Goal: Communication & Community: Participate in discussion

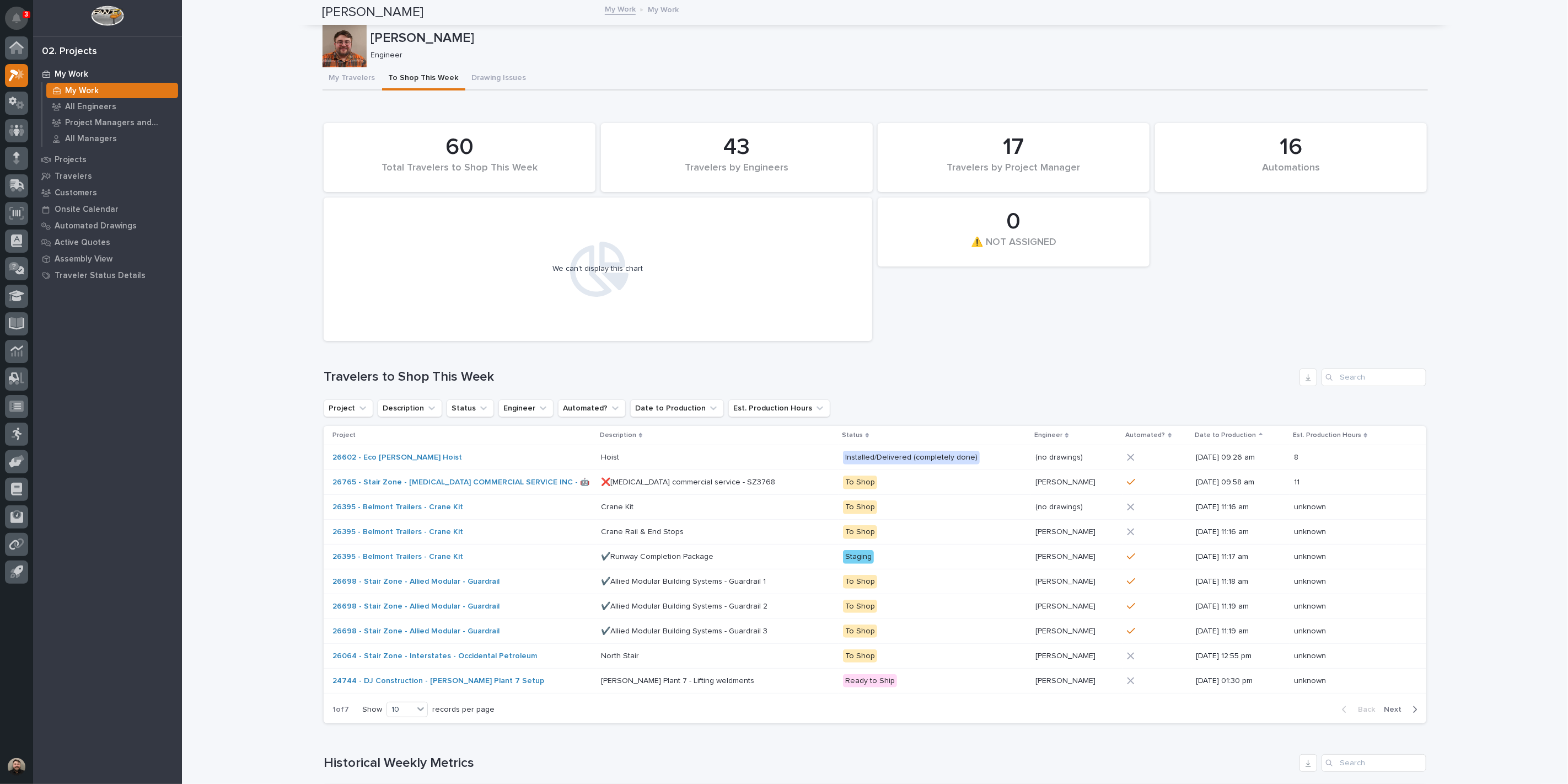
scroll to position [183, 0]
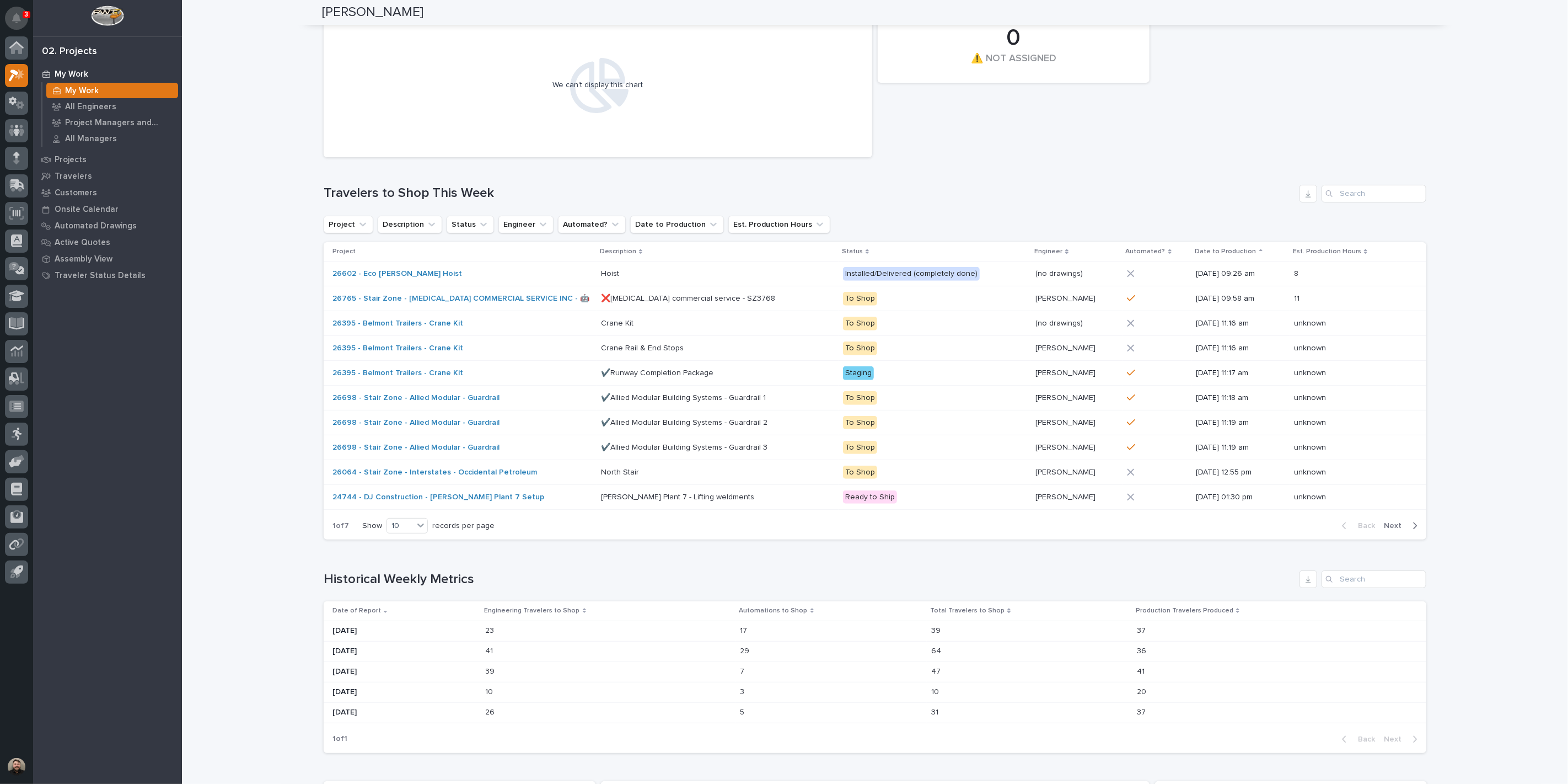
click at [10, 14] on button "Notifications" at bounding box center [16, 18] width 23 height 23
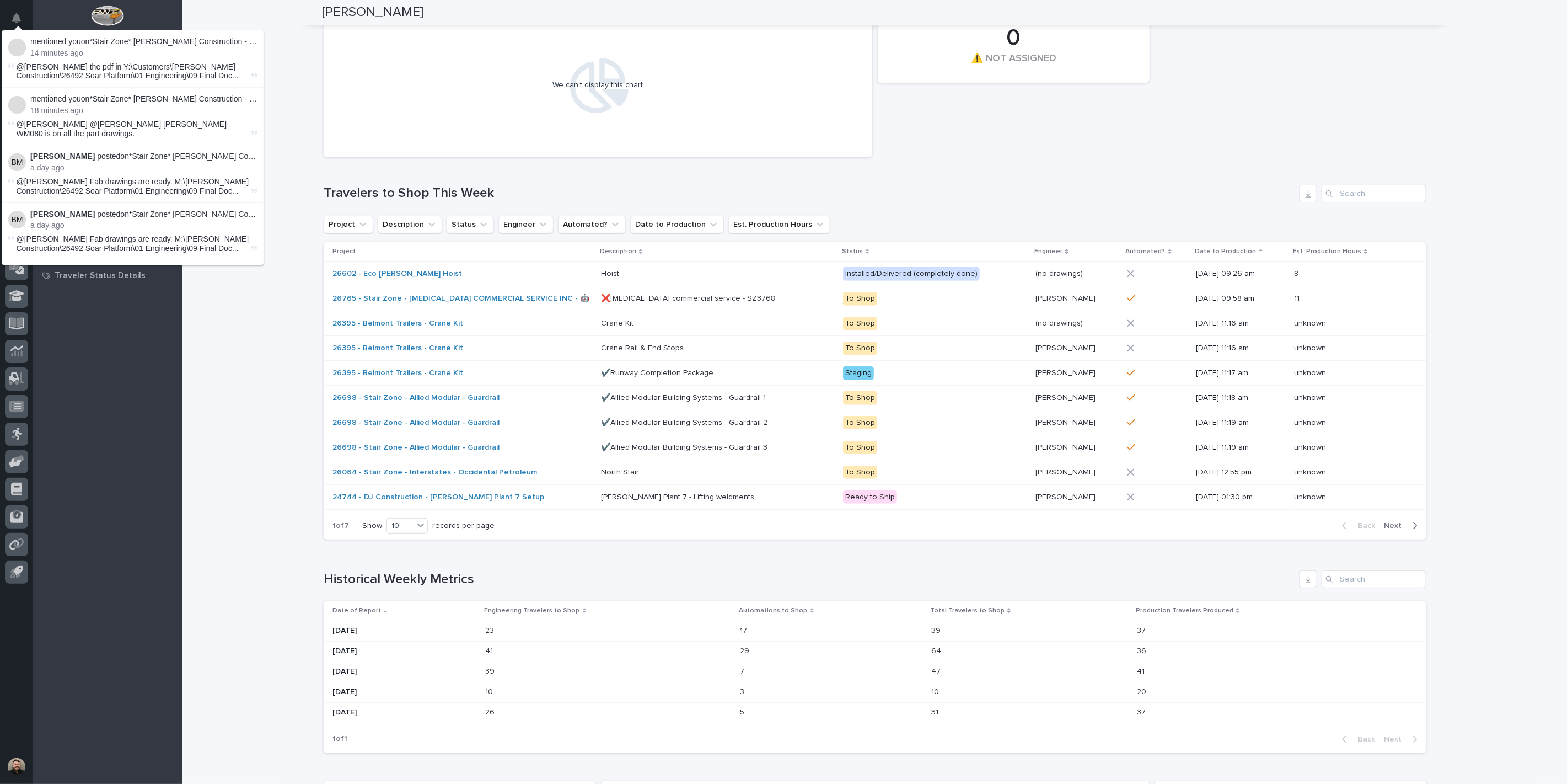
click at [160, 41] on link "*Stair Zone* [PERSON_NAME] Construction - Soar! Adventure Park - Ramp HandRaili…" at bounding box center [241, 41] width 304 height 9
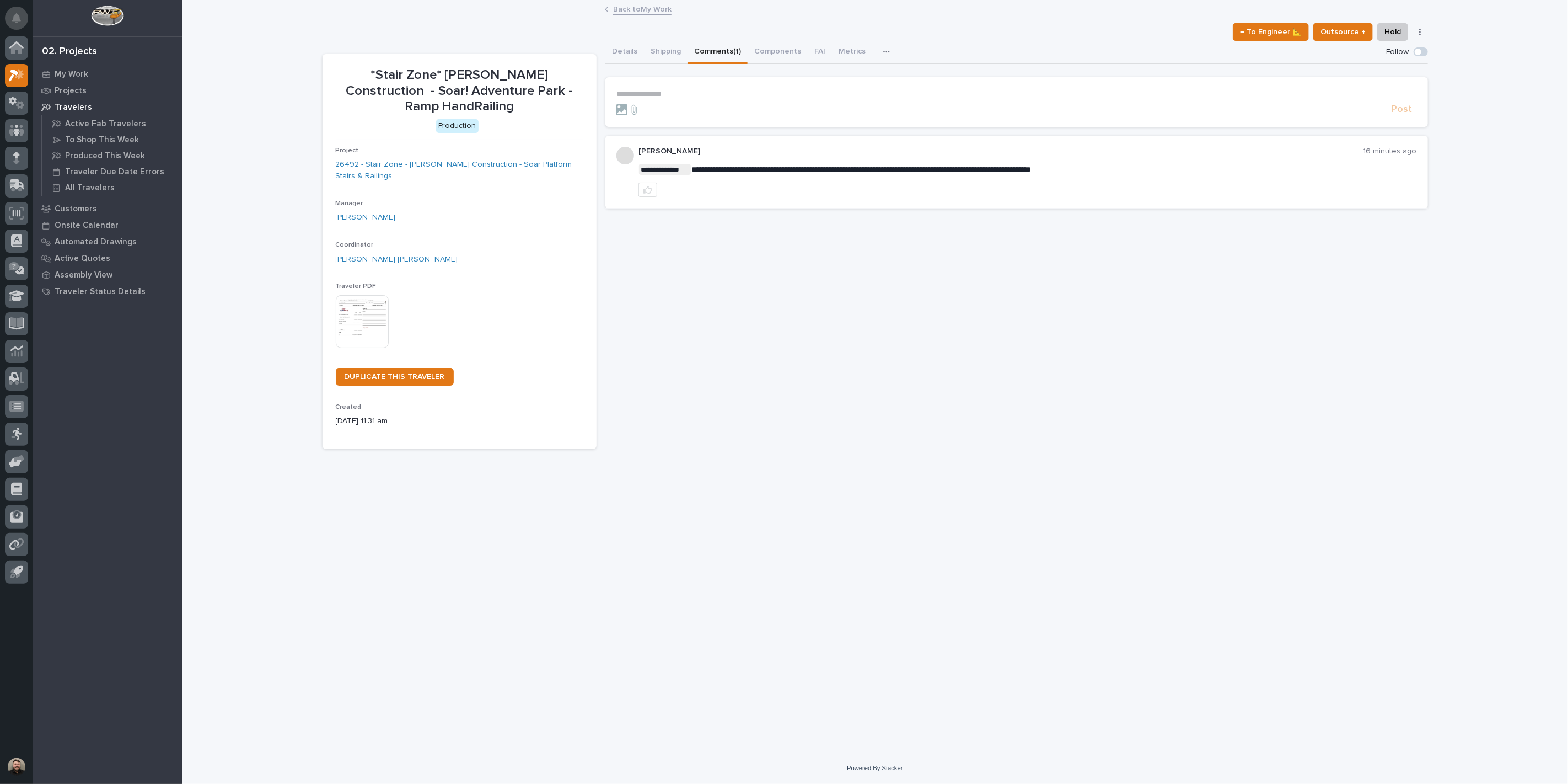
click at [24, 17] on button "Notifications" at bounding box center [16, 18] width 23 height 23
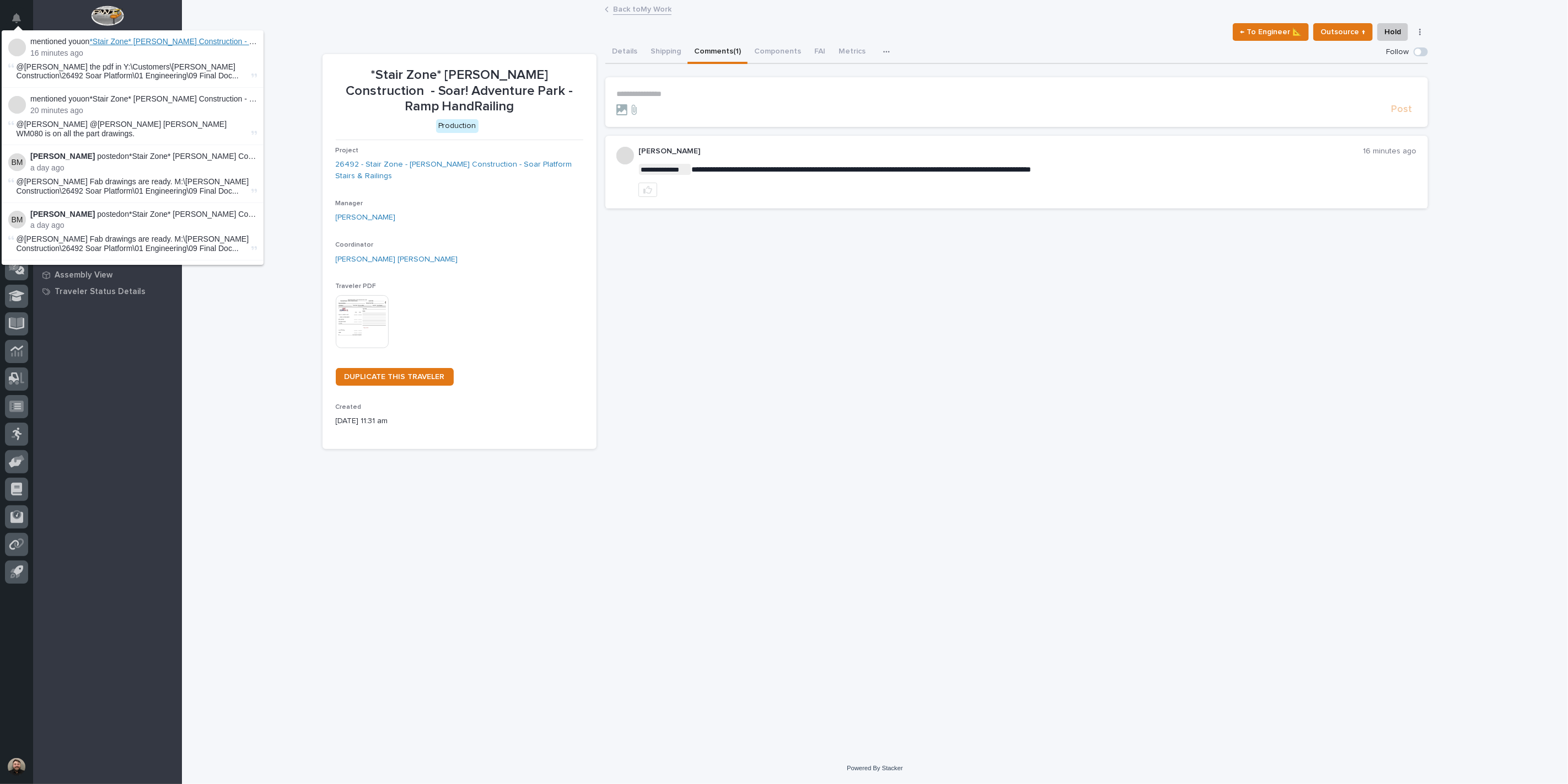
drag, startPoint x: 184, startPoint y: 43, endPoint x: 153, endPoint y: 45, distance: 31.1
click at [153, 45] on span "*Stair Zone* [PERSON_NAME] Construction - Soar! Adventure Park - Ramp HandRaili…" at bounding box center [241, 41] width 304 height 9
click at [161, 42] on span "*Stair Zone* [PERSON_NAME] Construction - Soar! Adventure Park - Ramp HandRaili…" at bounding box center [241, 41] width 304 height 9
click at [180, 98] on link "*Stair Zone* [PERSON_NAME] Construction - Soar! Adventure Park - Deck Guardrail…" at bounding box center [240, 98] width 301 height 9
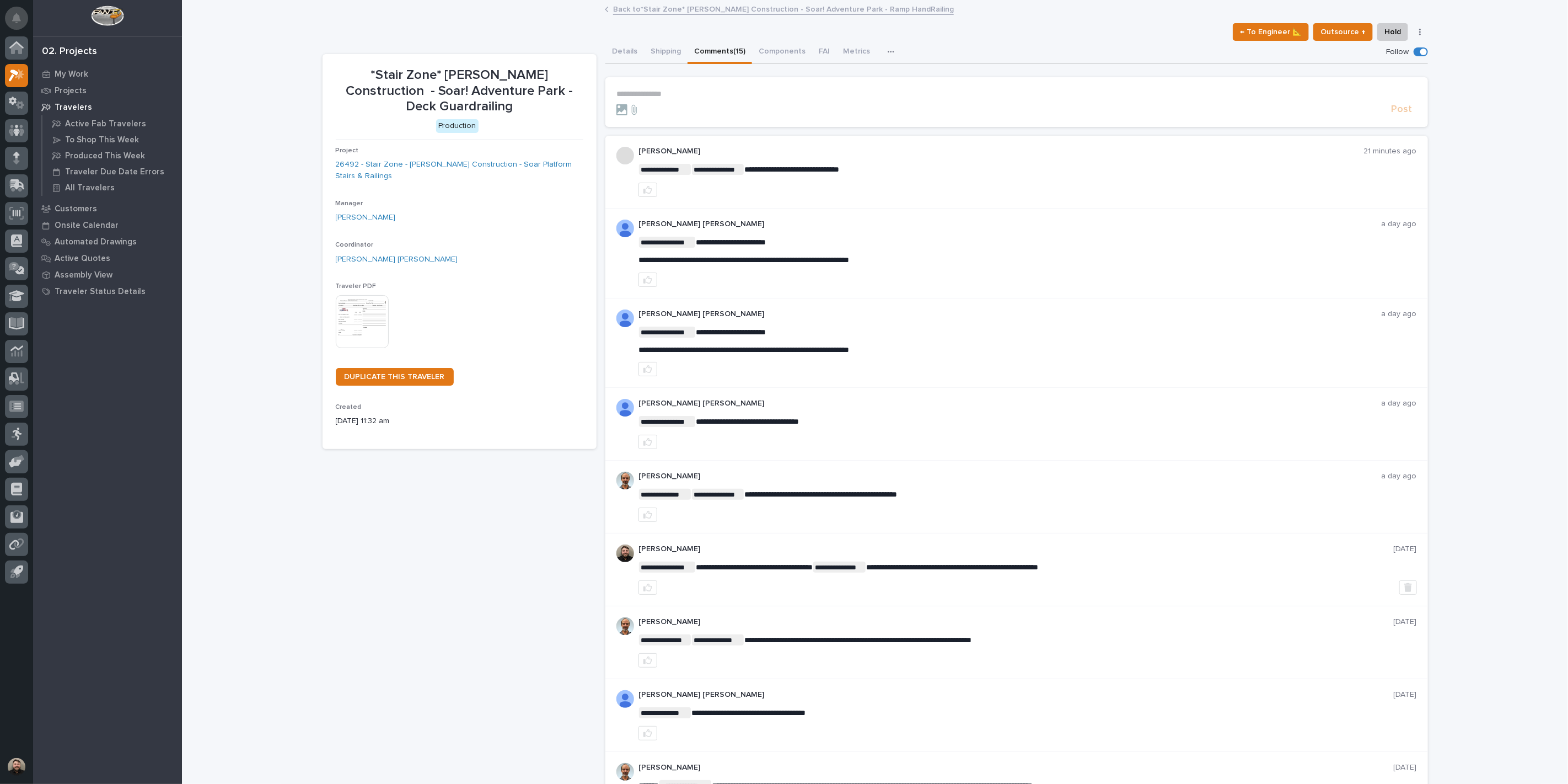
click at [19, 17] on icon "Notifications" at bounding box center [16, 18] width 9 height 10
click at [194, 307] on div "**********" at bounding box center [875, 680] width 1386 height 1358
click at [649, 92] on p "**********" at bounding box center [1016, 95] width 800 height 10
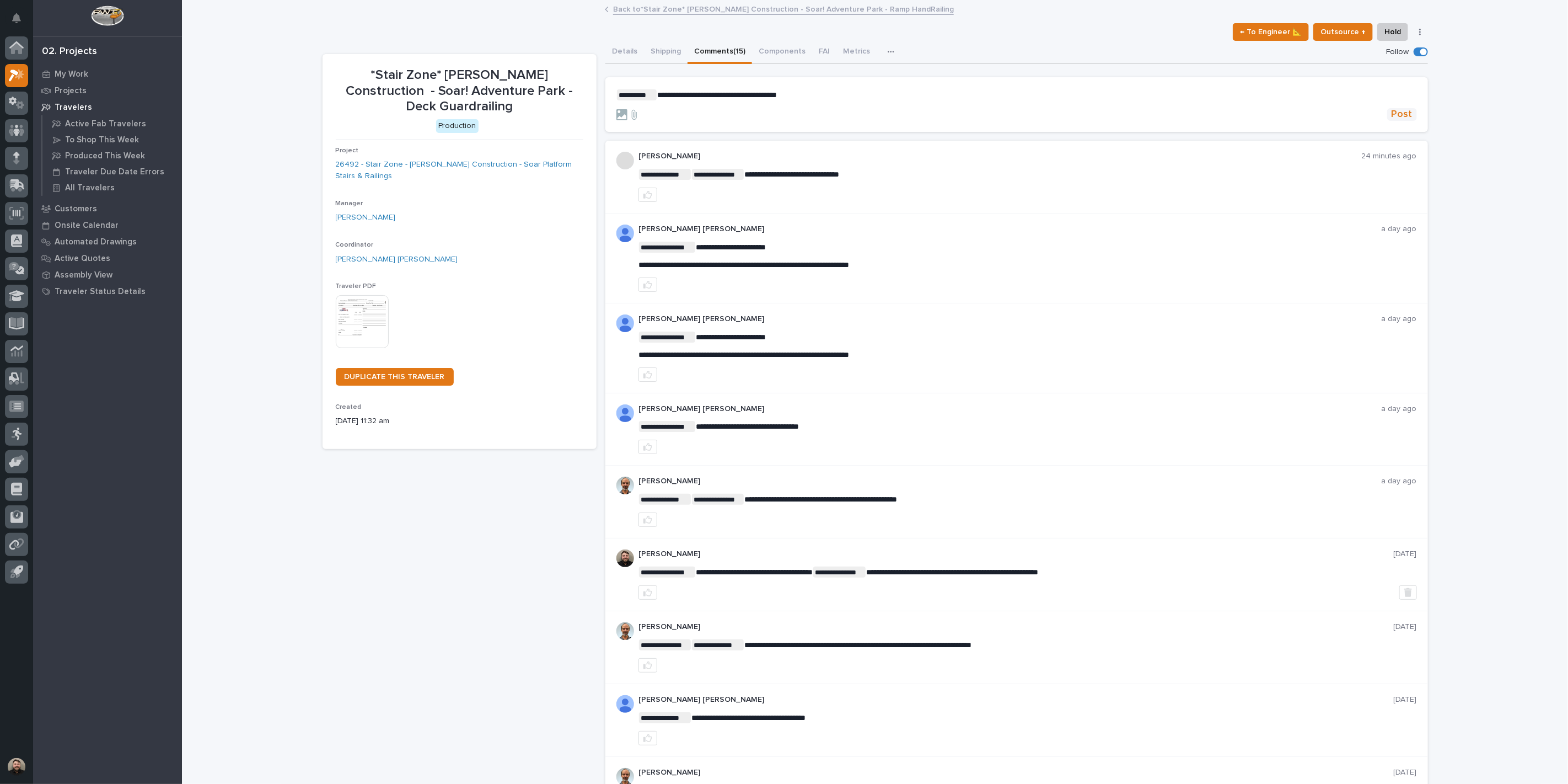
click at [1401, 114] on span "Post" at bounding box center [1402, 114] width 21 height 13
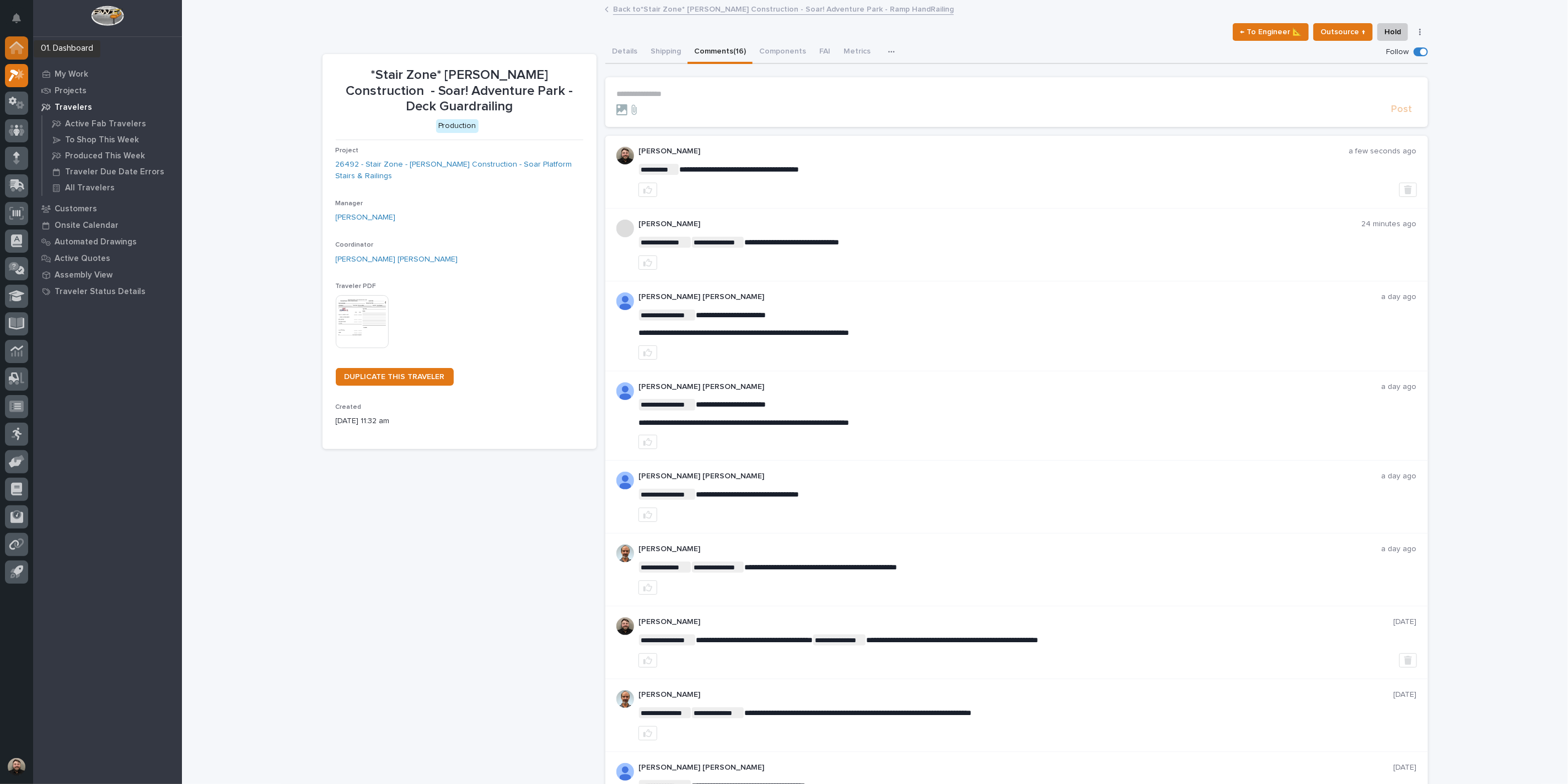
click at [22, 51] on icon at bounding box center [15, 48] width 11 height 11
